Goal: Task Accomplishment & Management: Use online tool/utility

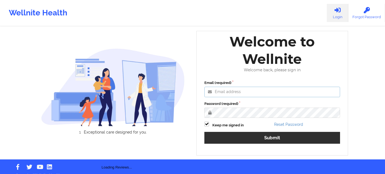
type input "[PERSON_NAME][EMAIL_ADDRESS][PERSON_NAME][DOMAIN_NAME]"
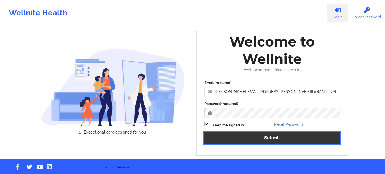
click at [249, 140] on button "Submit" at bounding box center [272, 138] width 136 height 12
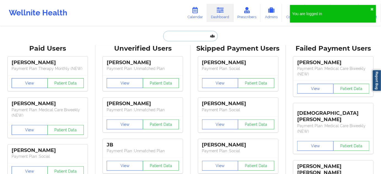
click at [199, 31] on input "text" at bounding box center [190, 36] width 55 height 10
paste input "[EMAIL_ADDRESS][DOMAIN_NAME]"
type input "[EMAIL_ADDRESS][DOMAIN_NAME]"
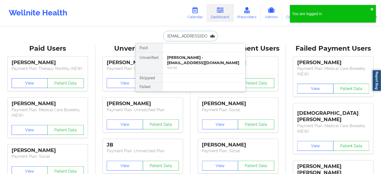
click at [179, 62] on div "[PERSON_NAME] - [EMAIL_ADDRESS][DOMAIN_NAME]" at bounding box center [204, 60] width 74 height 10
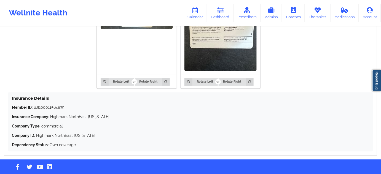
scroll to position [489, 0]
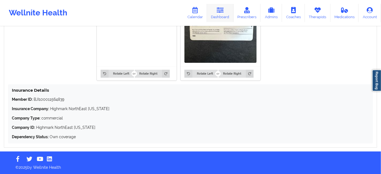
click at [223, 13] on icon at bounding box center [220, 10] width 7 height 6
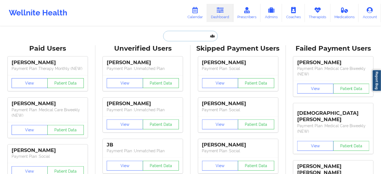
click at [190, 38] on input "text" at bounding box center [190, 36] width 55 height 10
paste input "[EMAIL_ADDRESS][DOMAIN_NAME]"
type input "[EMAIL_ADDRESS][DOMAIN_NAME]"
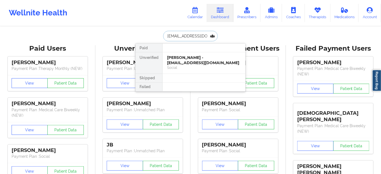
click at [181, 56] on div "[PERSON_NAME] - [EMAIL_ADDRESS][DOMAIN_NAME]" at bounding box center [204, 60] width 74 height 10
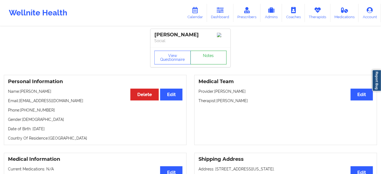
click at [207, 55] on link "Notes" at bounding box center [209, 58] width 36 height 14
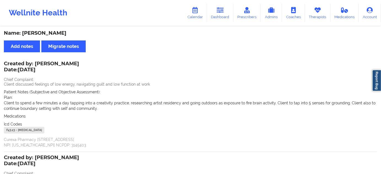
click at [55, 33] on div "Name: [PERSON_NAME]" at bounding box center [191, 33] width 374 height 6
copy div "[PERSON_NAME]"
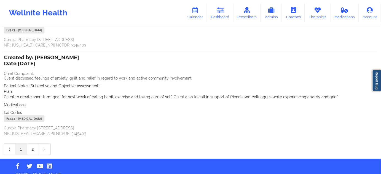
scroll to position [107, 0]
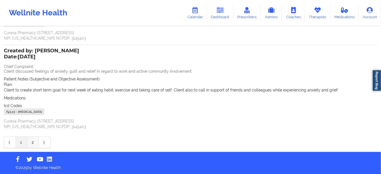
click at [36, 140] on link "2" at bounding box center [33, 142] width 12 height 11
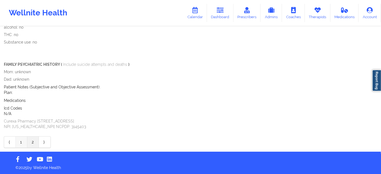
click at [24, 145] on link "1" at bounding box center [22, 142] width 12 height 11
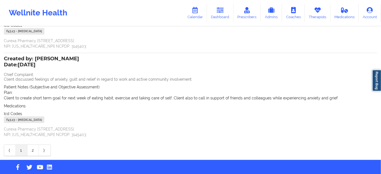
scroll to position [100, 0]
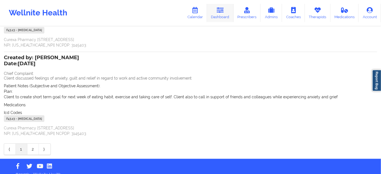
drag, startPoint x: 225, startPoint y: 10, endPoint x: 214, endPoint y: 21, distance: 15.2
click at [224, 10] on icon at bounding box center [220, 10] width 7 height 6
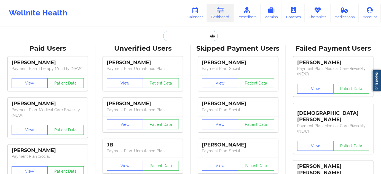
click at [195, 38] on input "text" at bounding box center [190, 36] width 55 height 10
paste input "[EMAIL_ADDRESS][DOMAIN_NAME]"
type input "[EMAIL_ADDRESS][DOMAIN_NAME]"
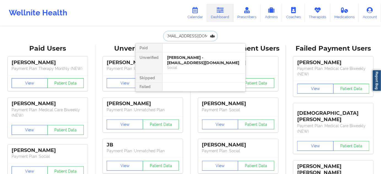
click at [185, 61] on div "[PERSON_NAME] - [EMAIL_ADDRESS][DOMAIN_NAME]" at bounding box center [204, 60] width 74 height 10
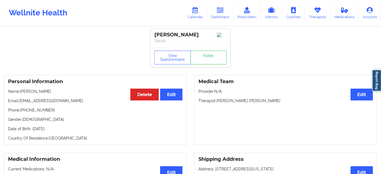
drag, startPoint x: 154, startPoint y: 32, endPoint x: 203, endPoint y: 30, distance: 49.2
click at [203, 30] on div "[PERSON_NAME] Social" at bounding box center [191, 38] width 80 height 18
copy div "[PERSON_NAME]"
click at [228, 7] on link "Dashboard" at bounding box center [220, 13] width 26 height 18
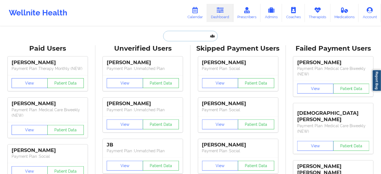
click at [196, 37] on input "text" at bounding box center [190, 36] width 55 height 10
paste input "[PERSON_NAME][EMAIL_ADDRESS][PERSON_NAME][DOMAIN_NAME]"
type input "[PERSON_NAME][EMAIL_ADDRESS][PERSON_NAME][DOMAIN_NAME]"
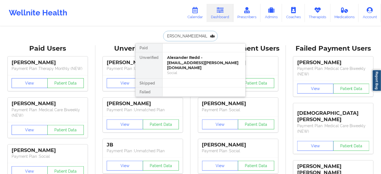
click at [185, 62] on div "Alexander Redd - [EMAIL_ADDRESS][PERSON_NAME][DOMAIN_NAME]" at bounding box center [204, 62] width 74 height 15
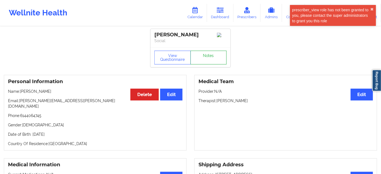
click at [205, 60] on link "Notes" at bounding box center [209, 58] width 36 height 14
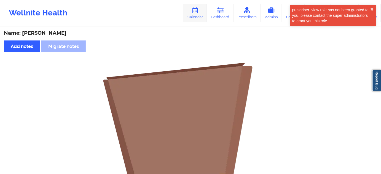
click at [195, 15] on link "Calendar" at bounding box center [195, 13] width 24 height 18
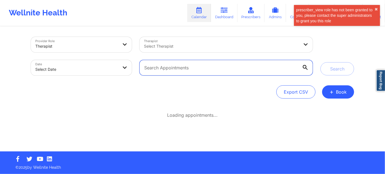
click at [174, 66] on input "text" at bounding box center [226, 67] width 173 height 15
paste input "[PERSON_NAME][EMAIL_ADDRESS][PERSON_NAME][DOMAIN_NAME]"
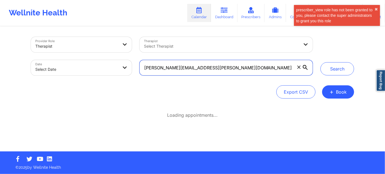
type input "[PERSON_NAME][EMAIL_ADDRESS][PERSON_NAME][DOMAIN_NAME]"
click at [118, 68] on body "prescriber_view role has not been granted to you, please contact the super admi…" at bounding box center [192, 87] width 385 height 174
select select "2025-8"
select select "2025-9"
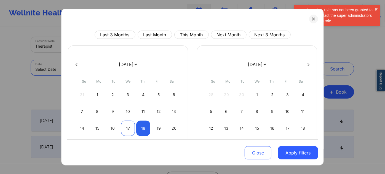
click at [129, 124] on div "17" at bounding box center [128, 128] width 14 height 15
select select "2025-8"
select select "2025-9"
select select "2025-8"
select select "2025-9"
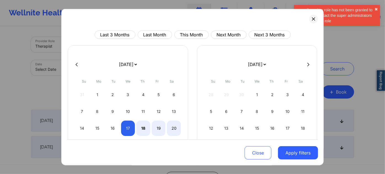
select select "2025-8"
select select "2025-9"
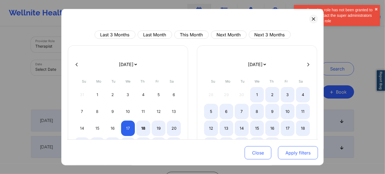
click at [290, 154] on button "Apply filters" at bounding box center [298, 152] width 40 height 13
select select "2025-8"
select select "2025-9"
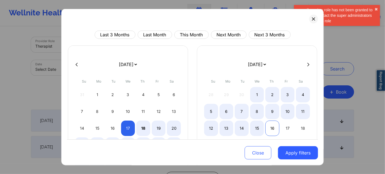
select select "2025-8"
select select "2025-9"
select select "2025-8"
select select "2025-9"
select select "2025-8"
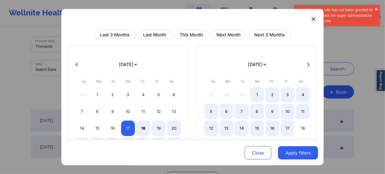
select select "2025-9"
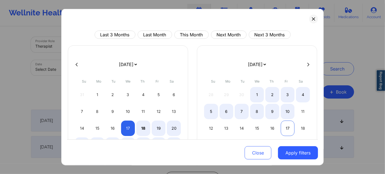
select select "2025-8"
select select "2025-9"
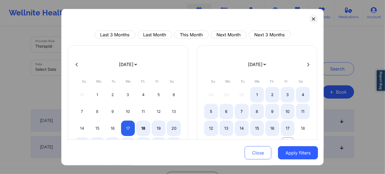
select select "2025-8"
select select "2025-9"
select select "2025-8"
select select "2025-9"
click at [259, 152] on button "Close" at bounding box center [258, 152] width 27 height 13
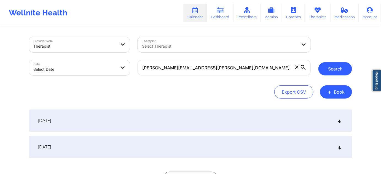
click at [332, 74] on button "Search" at bounding box center [336, 68] width 34 height 13
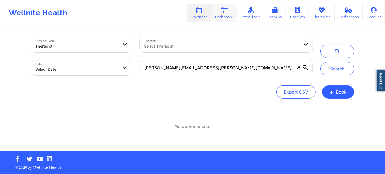
click at [217, 18] on link "Dashboard" at bounding box center [224, 13] width 26 height 18
